Goal: Information Seeking & Learning: Learn about a topic

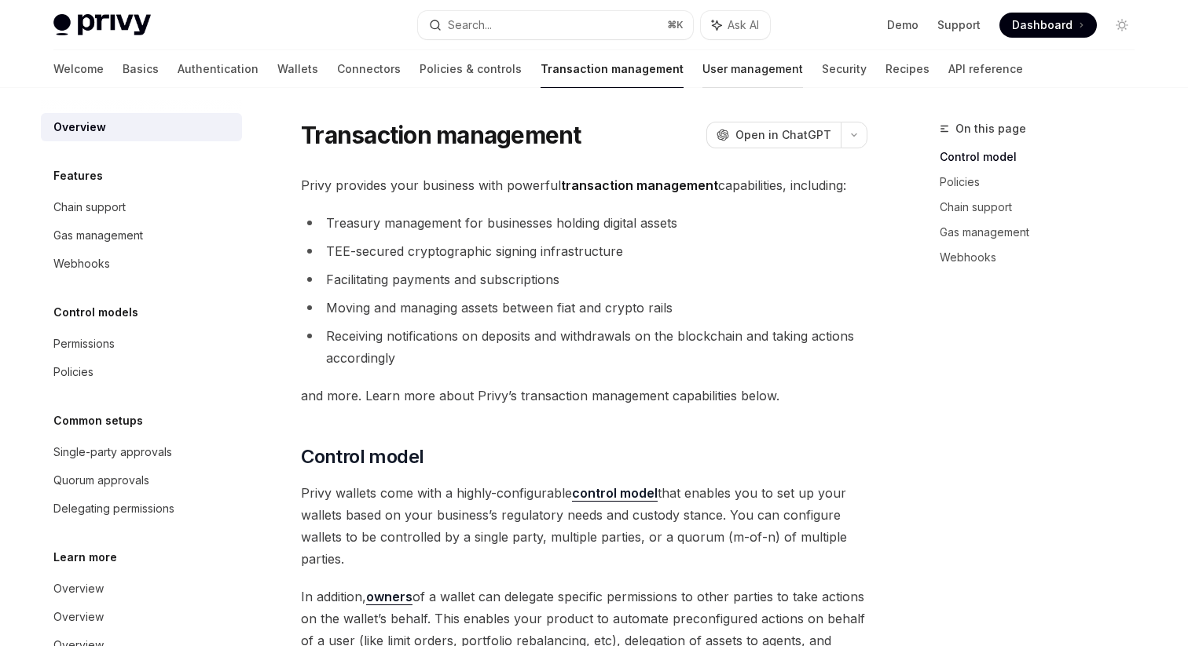
click at [702, 66] on link "User management" at bounding box center [752, 69] width 101 height 38
type textarea "*"
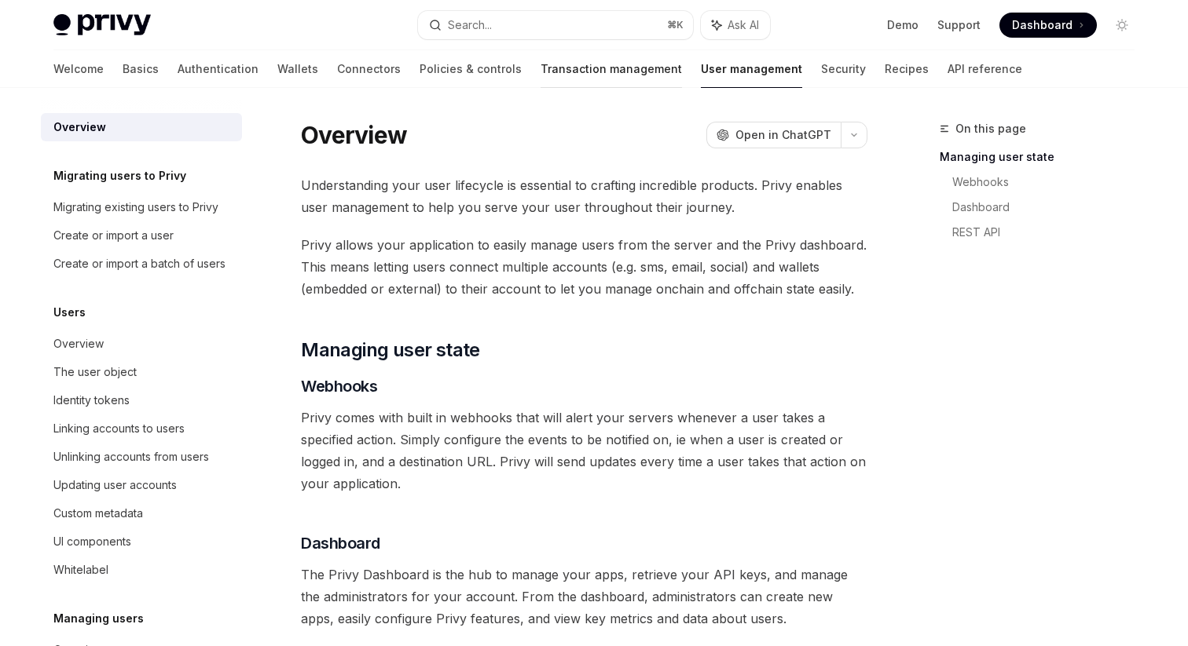
click at [540, 70] on link "Transaction management" at bounding box center [610, 69] width 141 height 38
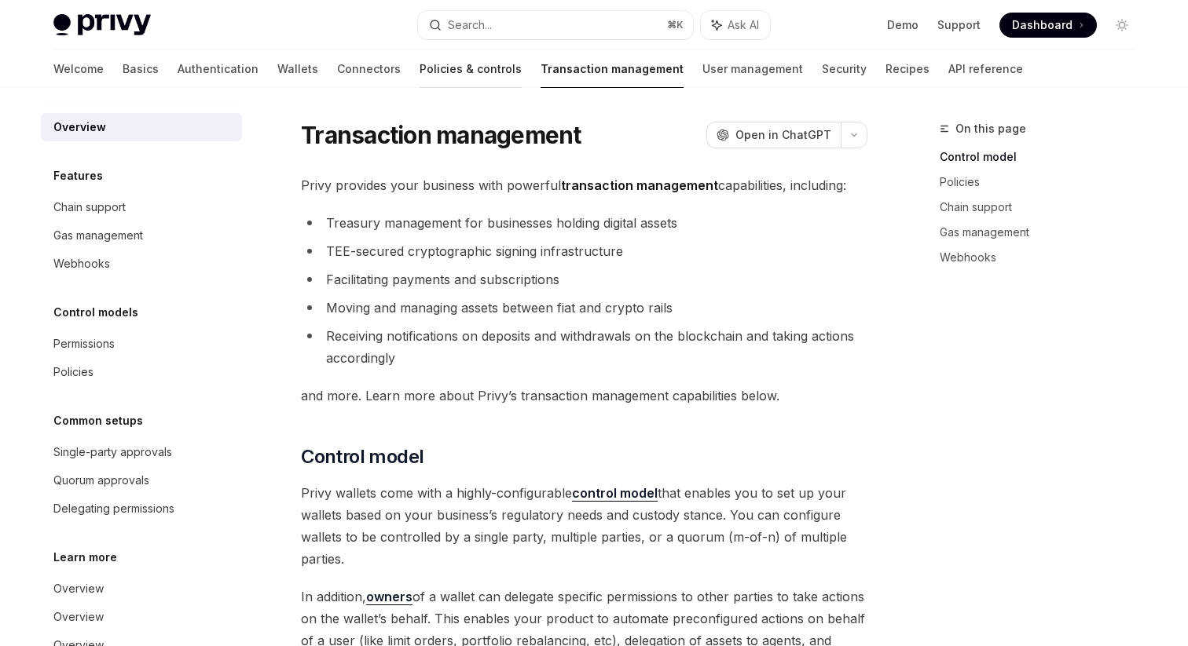
click at [419, 70] on link "Policies & controls" at bounding box center [470, 69] width 102 height 38
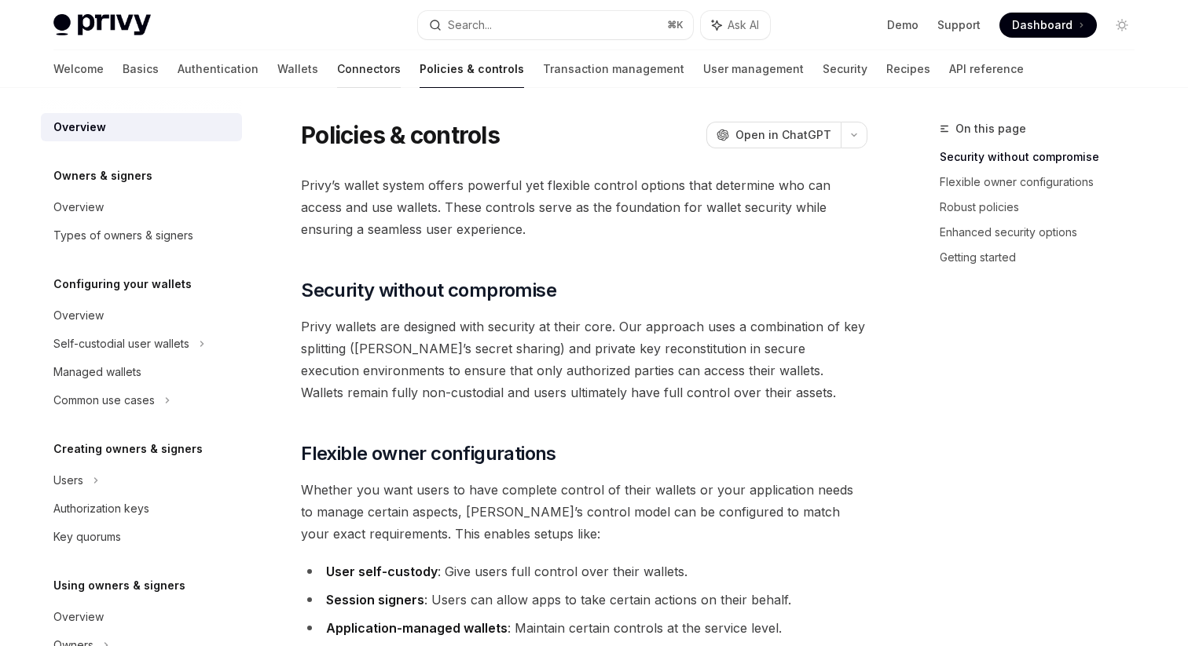
click at [337, 61] on link "Connectors" at bounding box center [369, 69] width 64 height 38
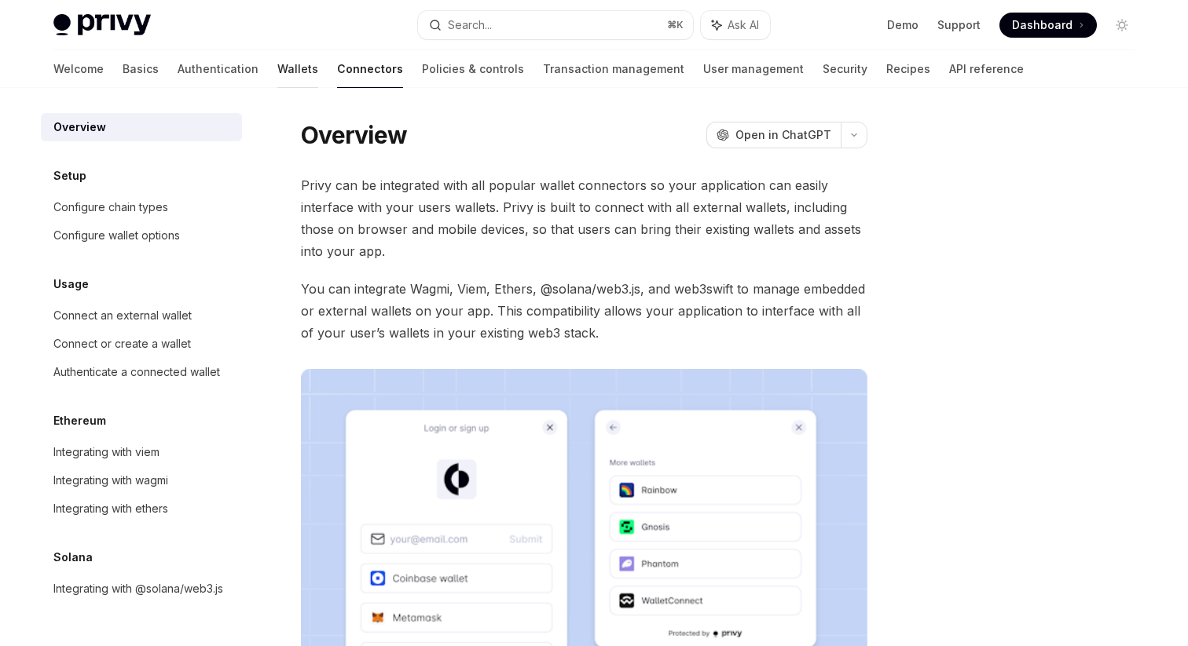
click at [277, 61] on link "Wallets" at bounding box center [297, 69] width 41 height 38
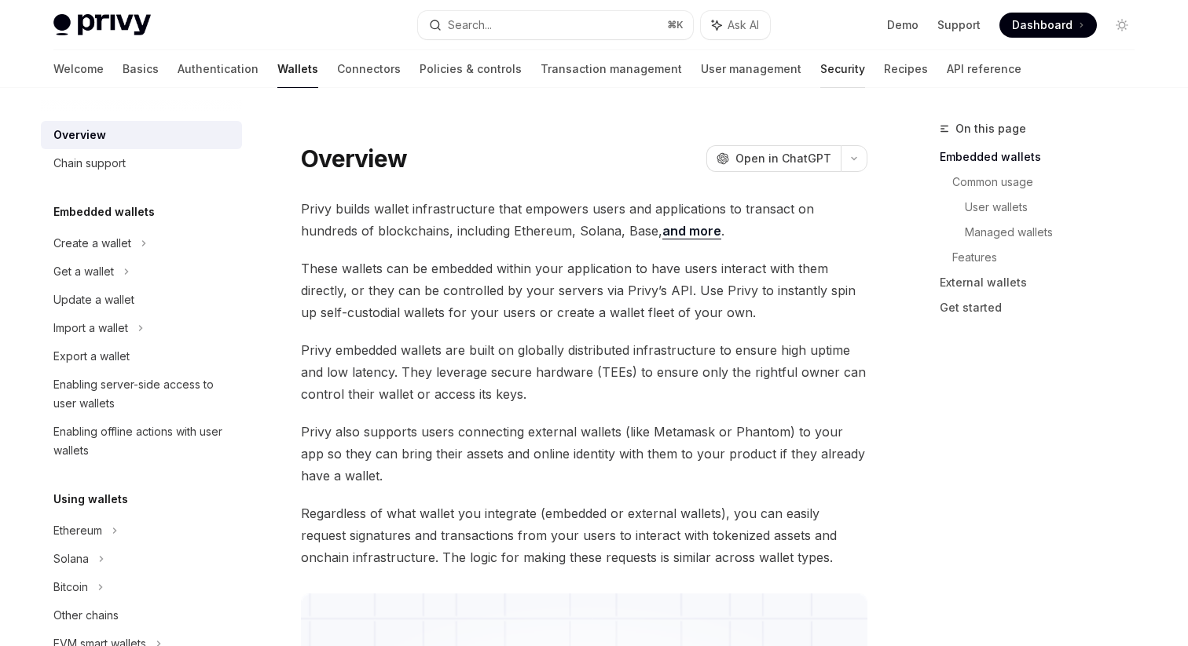
click at [820, 70] on link "Security" at bounding box center [842, 69] width 45 height 38
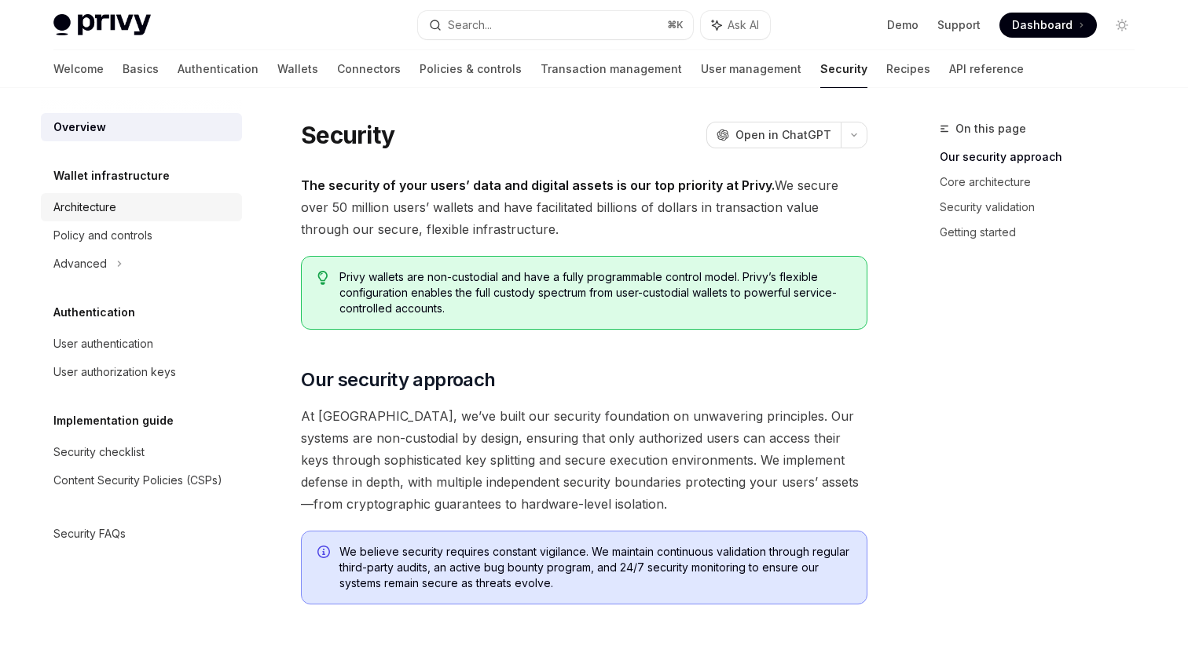
click at [105, 207] on div "Architecture" at bounding box center [84, 207] width 63 height 19
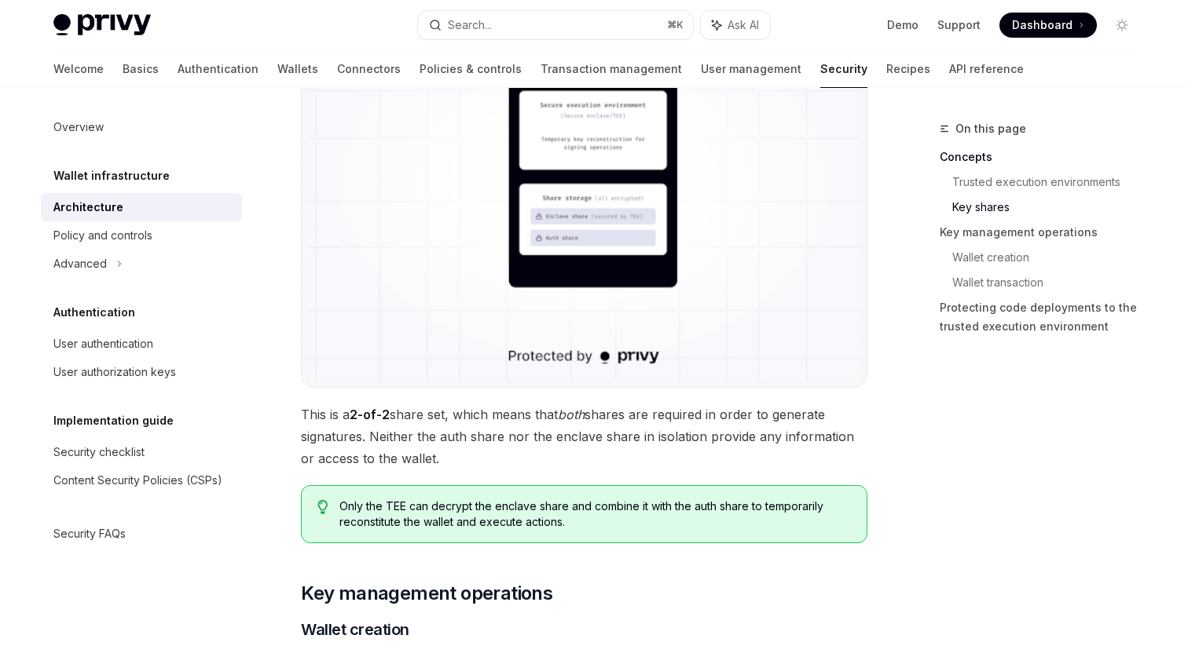
scroll to position [1396, 0]
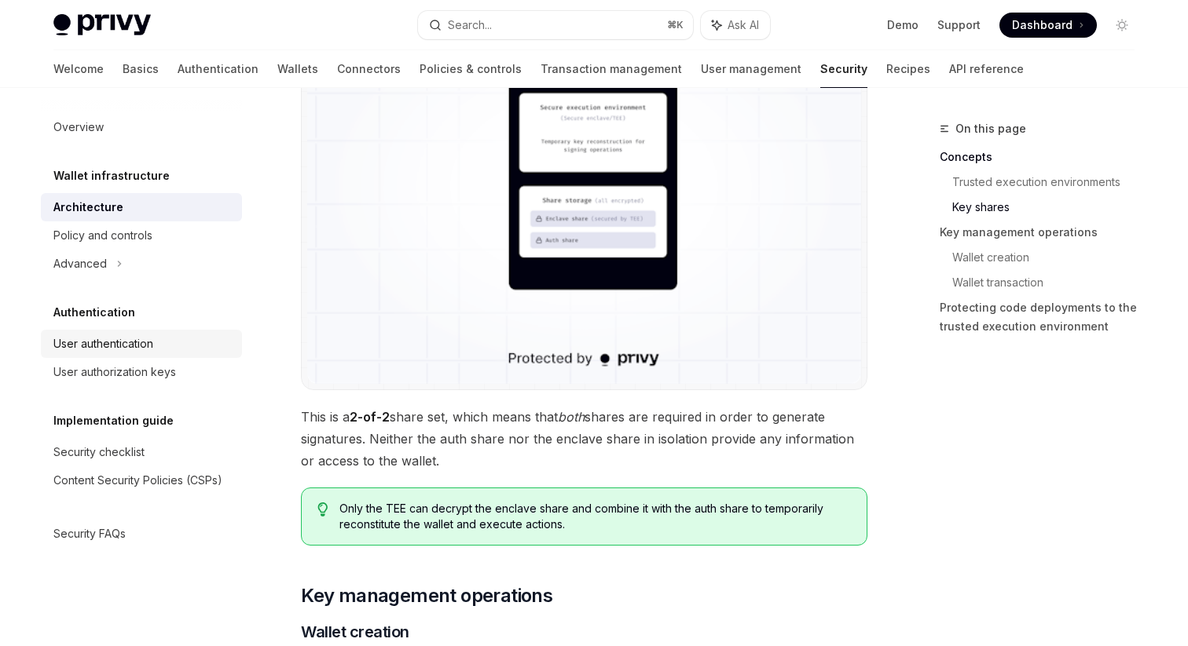
click at [128, 340] on div "User authentication" at bounding box center [103, 344] width 100 height 19
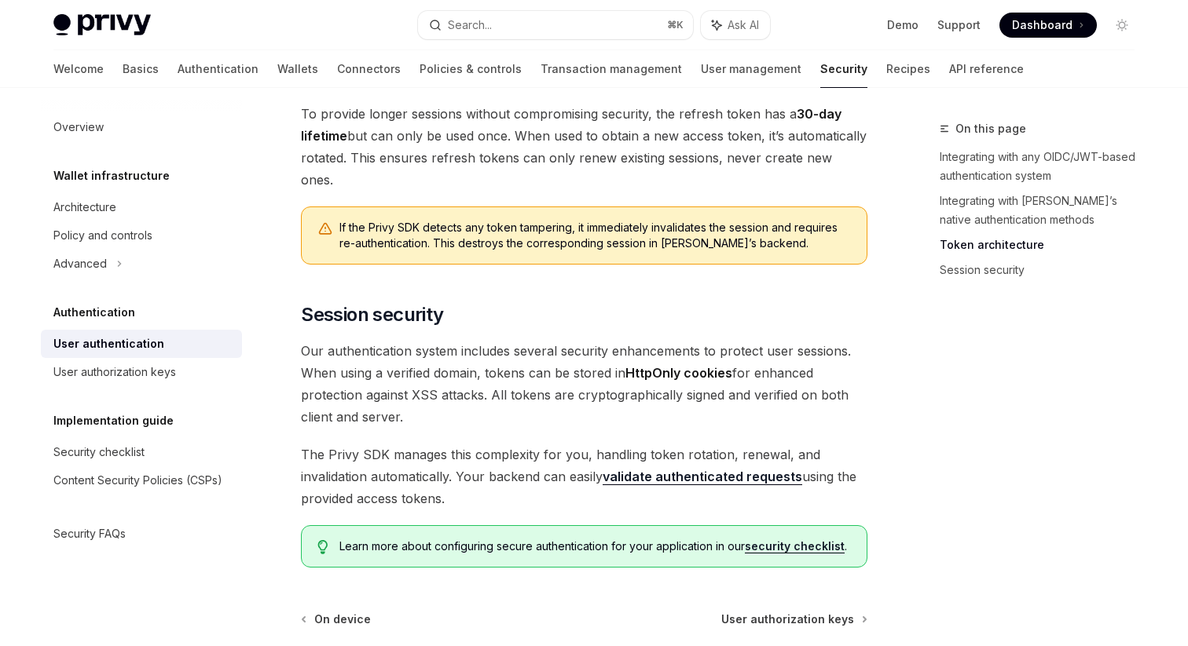
scroll to position [1302, 0]
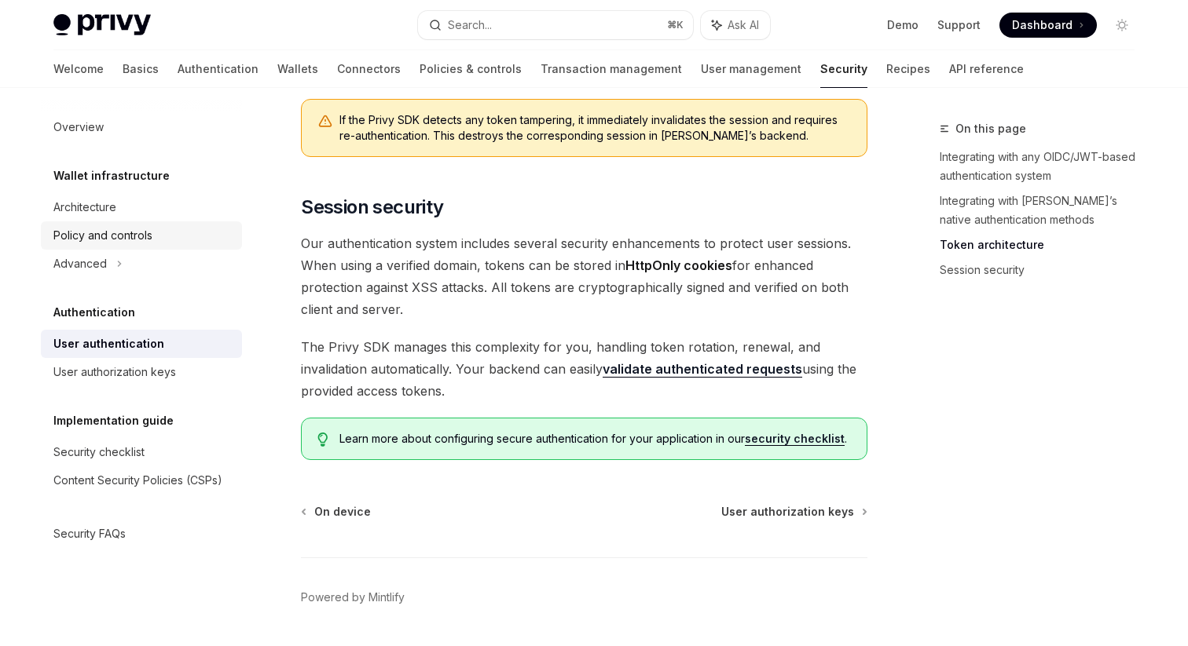
click at [94, 246] on link "Policy and controls" at bounding box center [141, 235] width 201 height 28
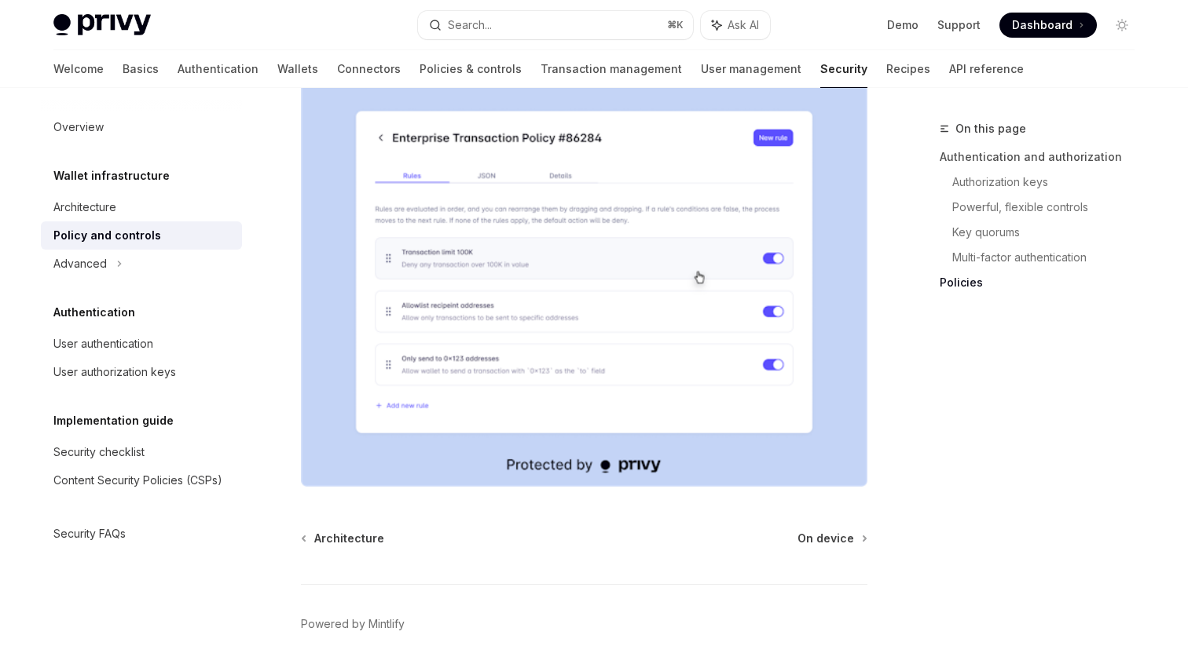
scroll to position [2070, 0]
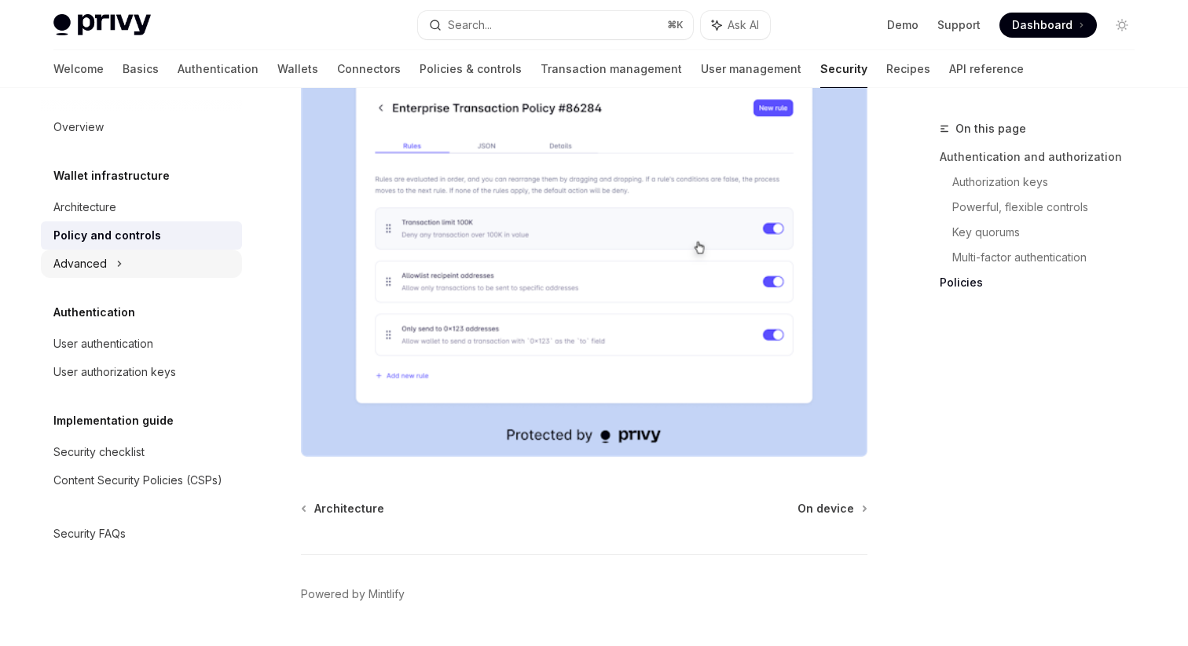
click at [112, 262] on div "Advanced" at bounding box center [141, 264] width 201 height 28
type textarea "*"
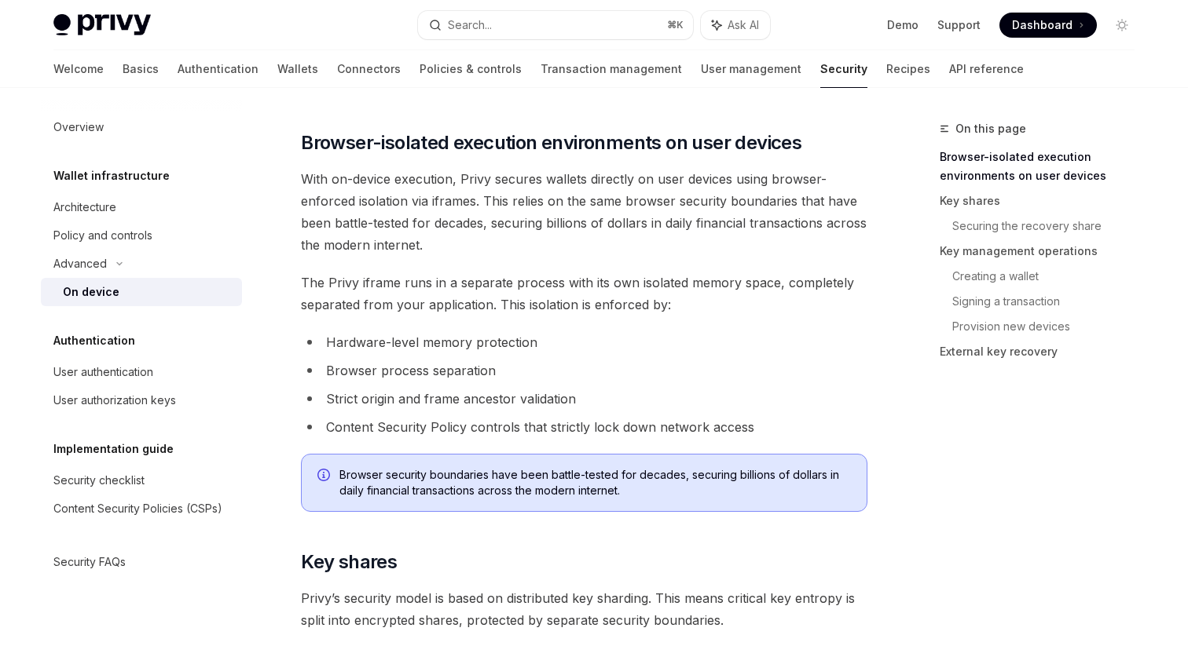
scroll to position [613, 0]
